Goal: Communication & Community: Answer question/provide support

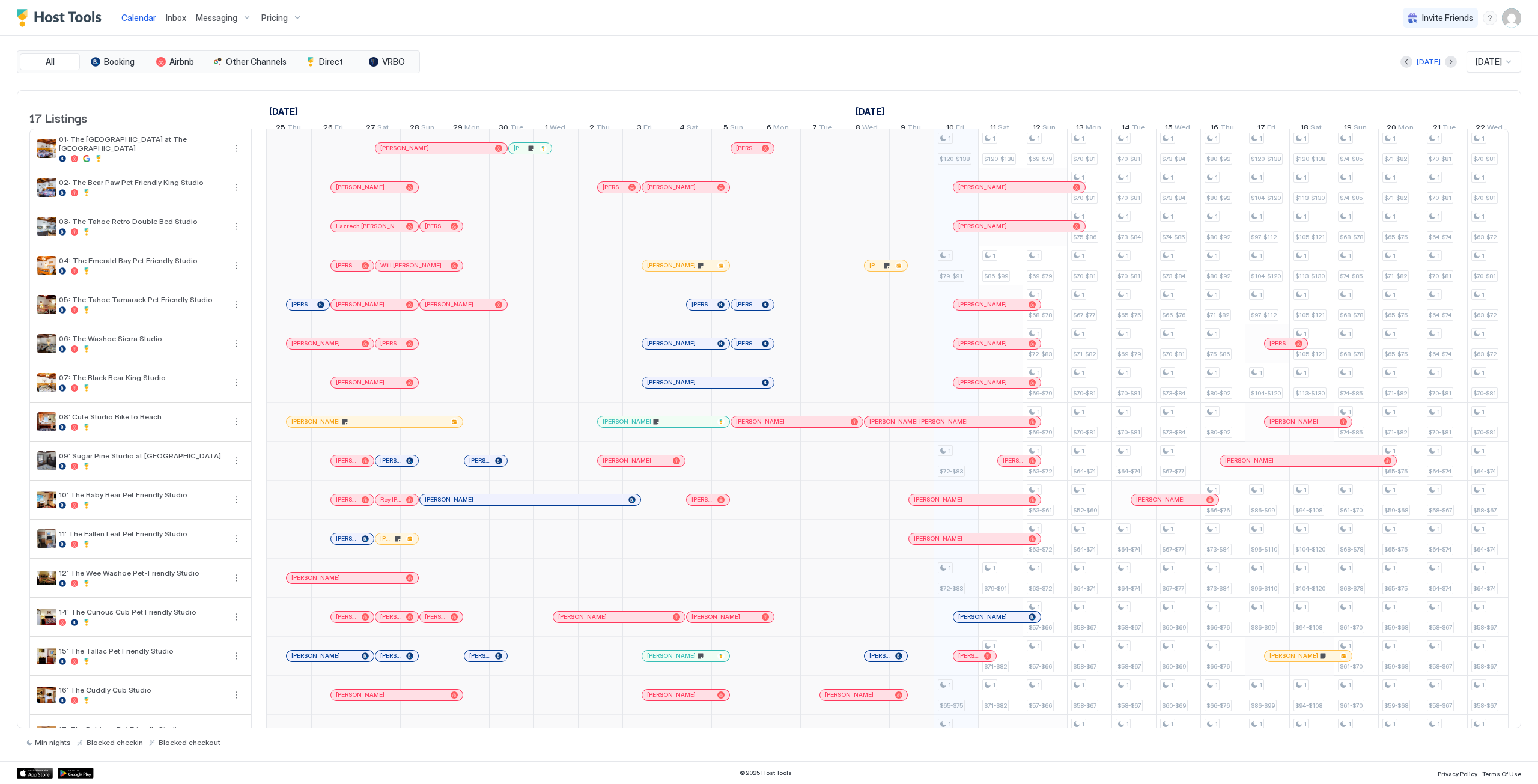
click at [170, 19] on span "Inbox" at bounding box center [175, 18] width 20 height 10
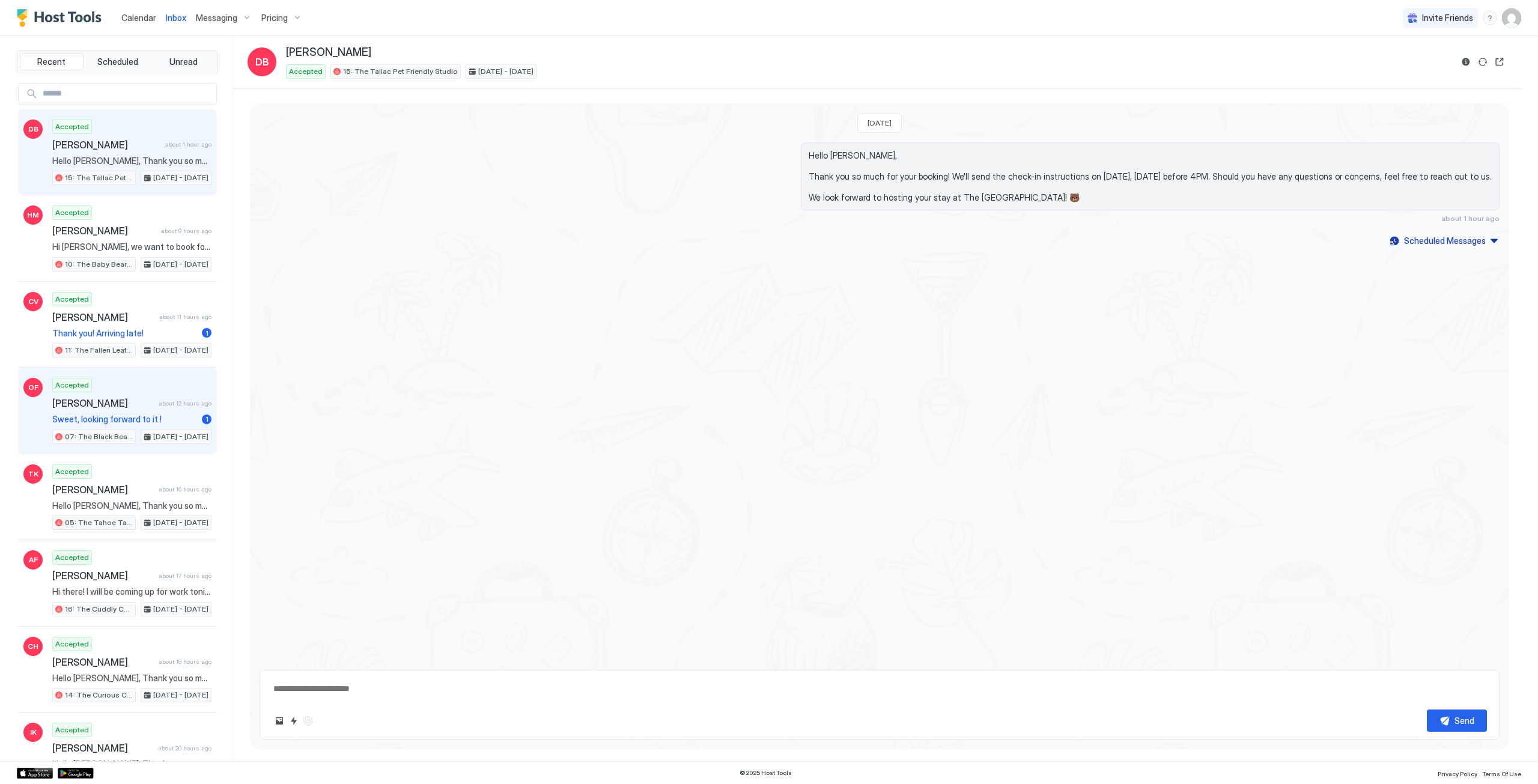
click at [129, 388] on div "Accepted [PERSON_NAME] about 12 hours ago Sweet, looking forward to it ! 1 07: …" at bounding box center [131, 411] width 159 height 66
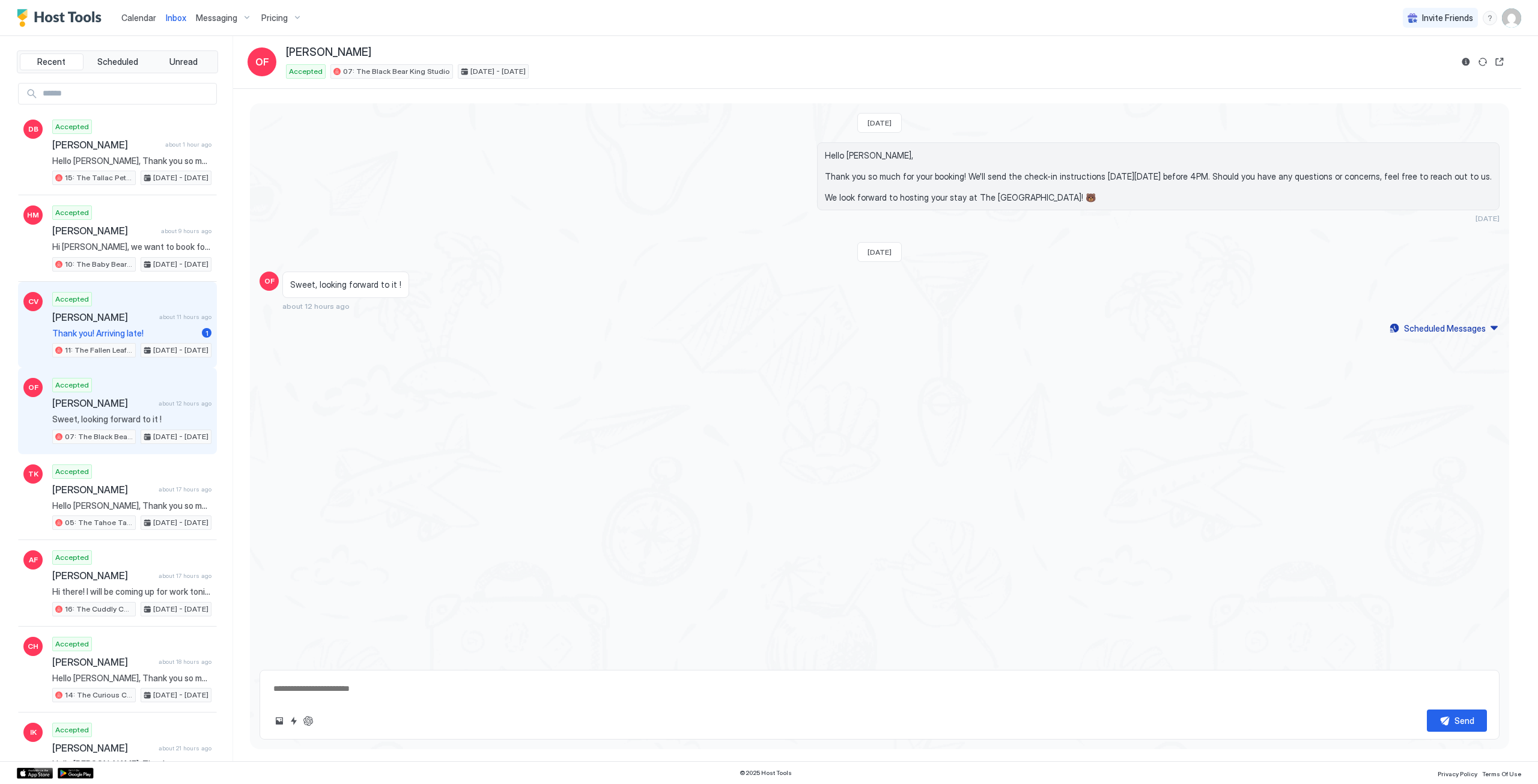
click at [96, 315] on span "[PERSON_NAME]" at bounding box center [103, 317] width 102 height 12
